Goal: Task Accomplishment & Management: Manage account settings

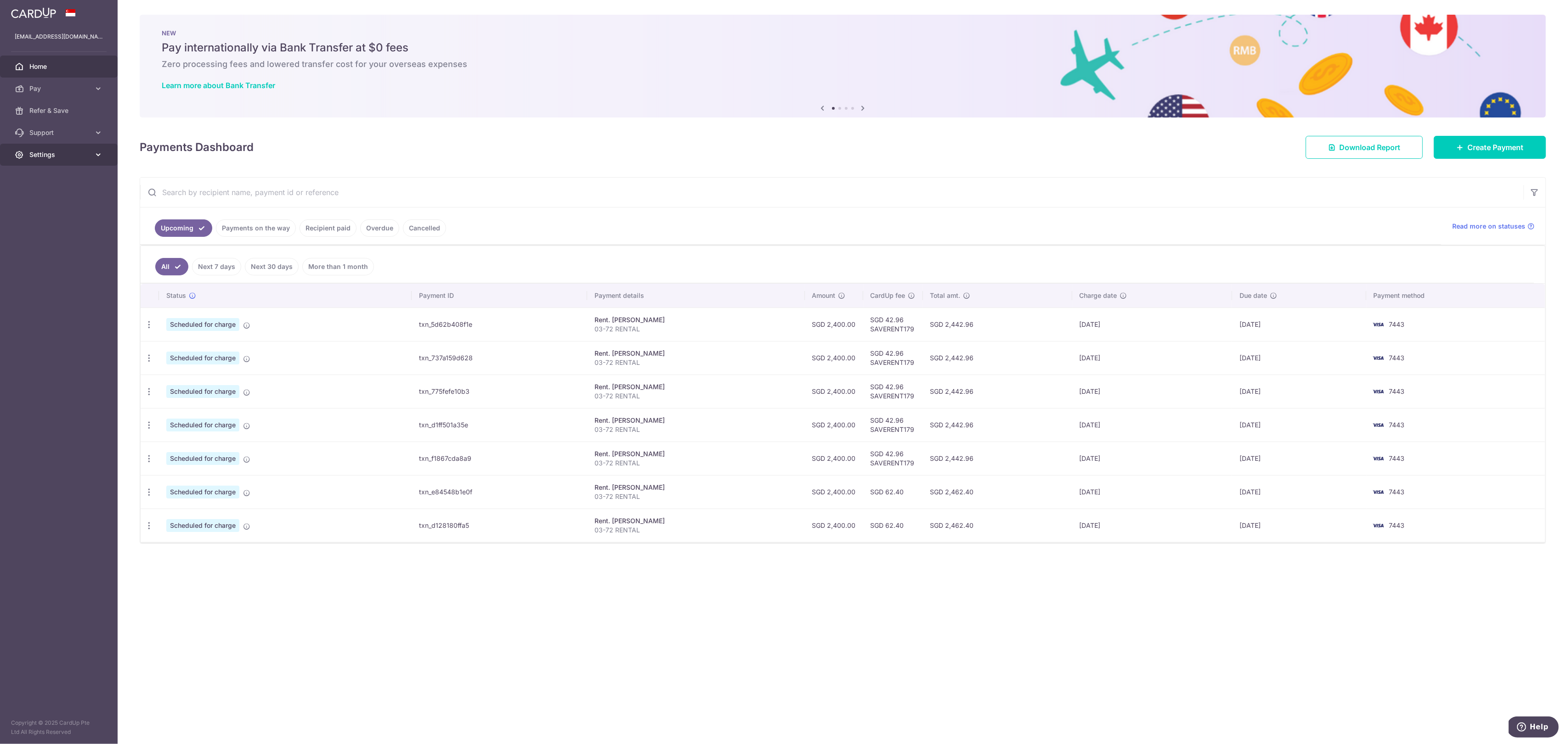
click at [55, 151] on span "Settings" at bounding box center [60, 155] width 61 height 9
click at [55, 200] on span "Logout" at bounding box center [60, 198] width 61 height 9
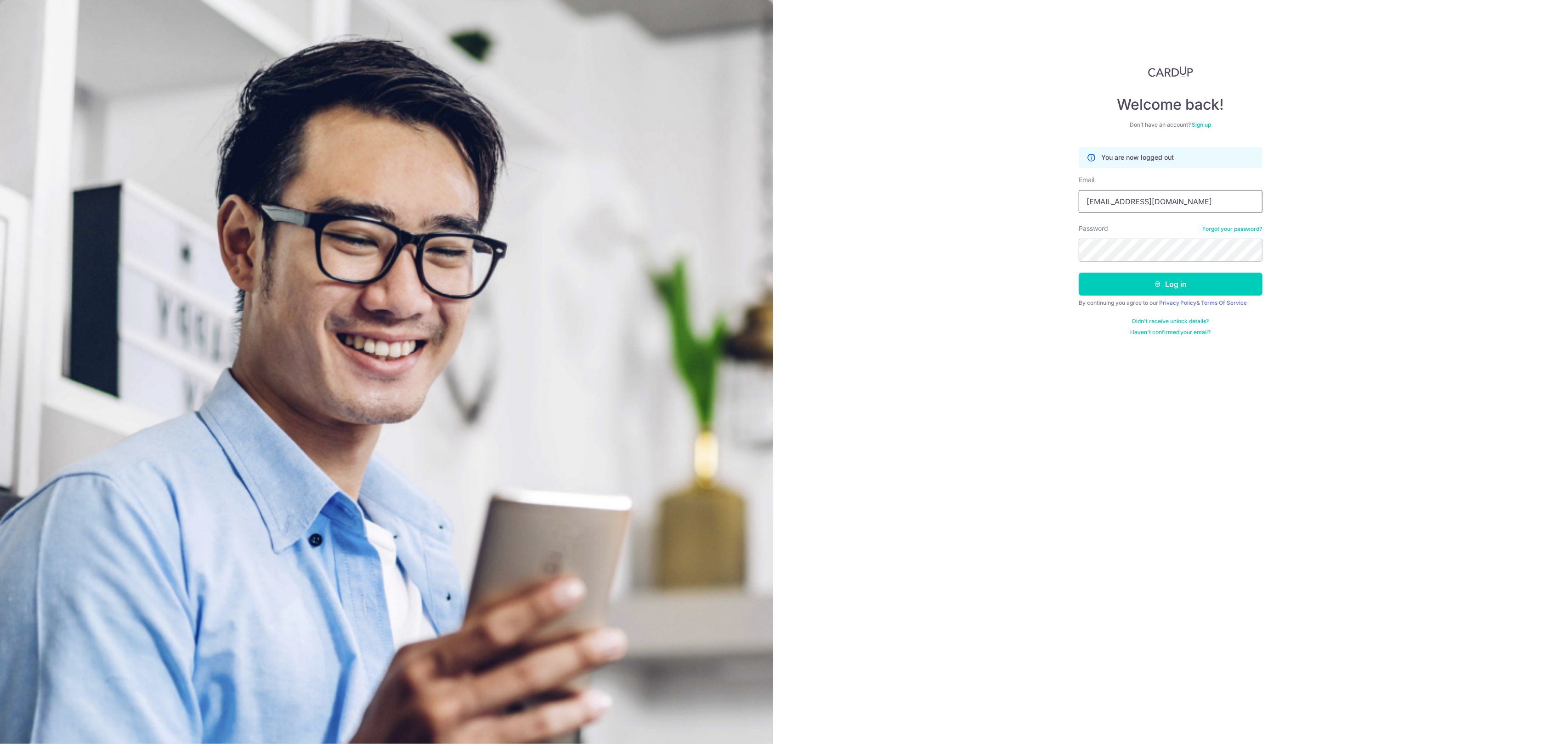
click at [1191, 194] on input "[EMAIL_ADDRESS][DOMAIN_NAME]" at bounding box center [1171, 201] width 184 height 23
type input "airerhomesg@gmail.com"
click at [1175, 282] on button "Log in" at bounding box center [1171, 284] width 184 height 23
